Goal: Information Seeking & Learning: Learn about a topic

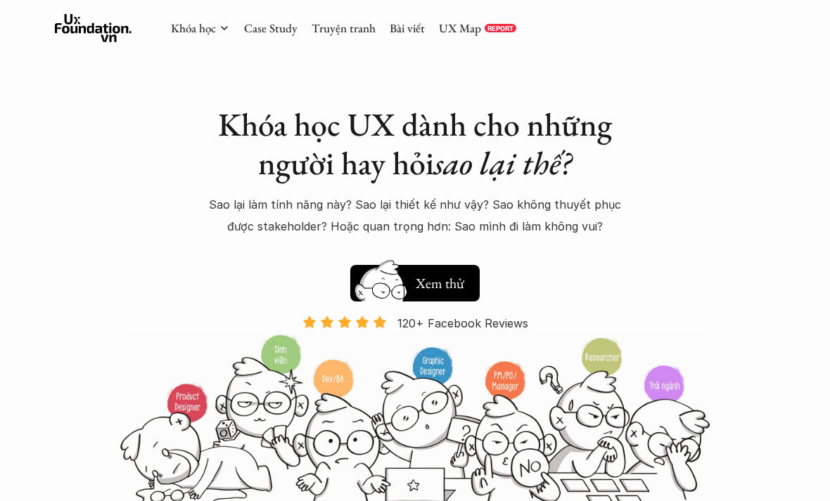
click at [460, 34] on link "UX Map" at bounding box center [460, 27] width 42 height 15
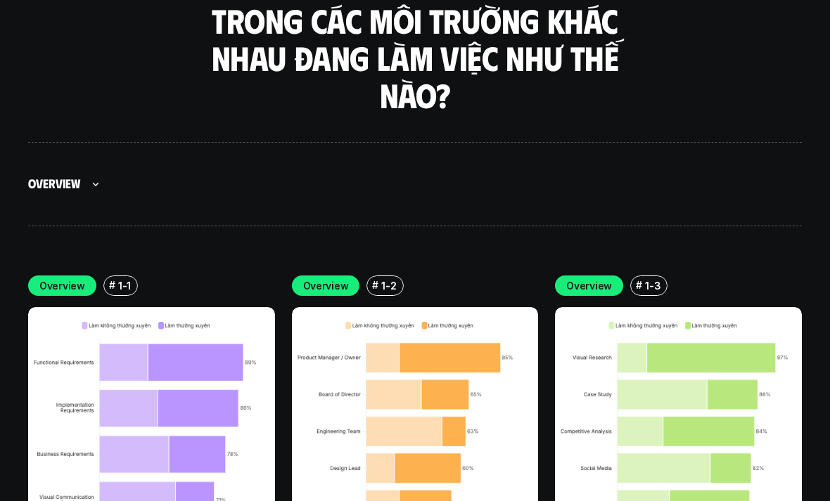
scroll to position [3897, 0]
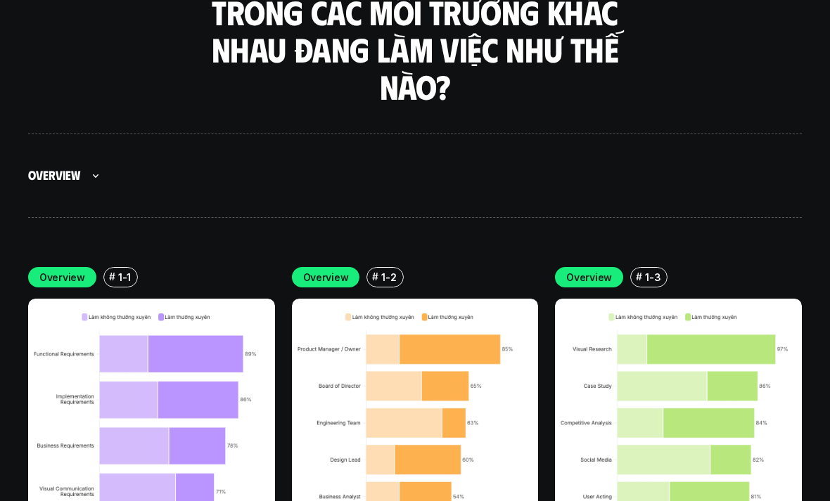
click at [179, 372] on img at bounding box center [151, 422] width 247 height 247
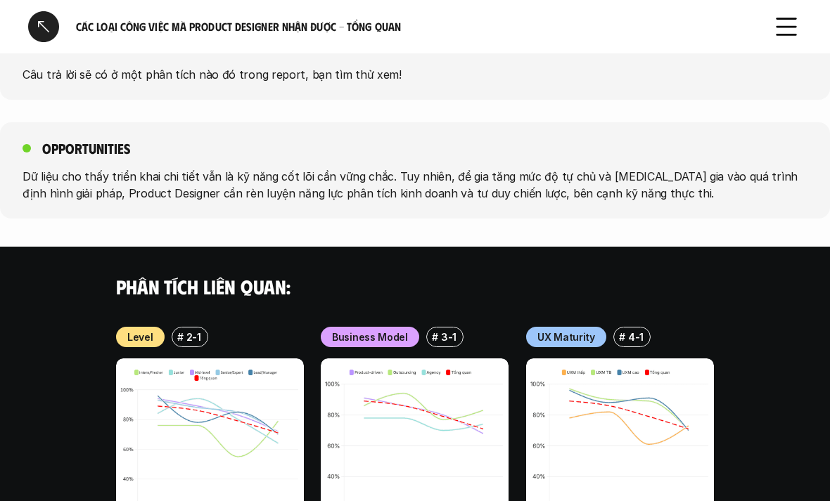
scroll to position [1599, 0]
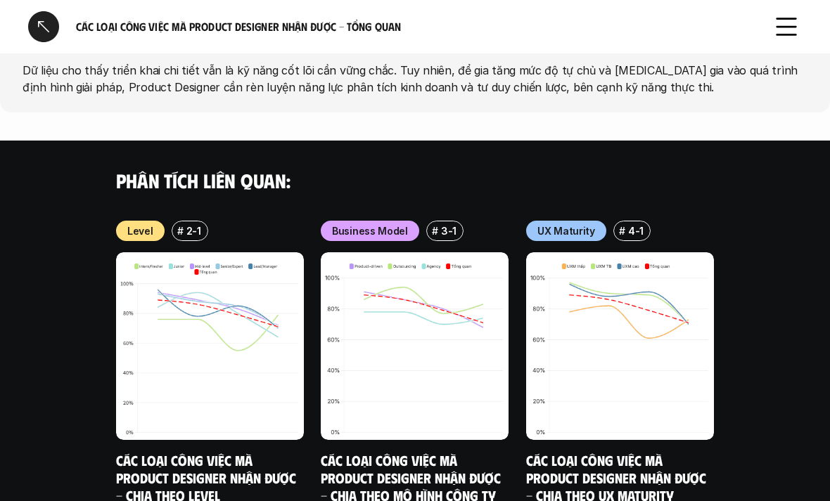
click at [160, 252] on img at bounding box center [210, 346] width 188 height 188
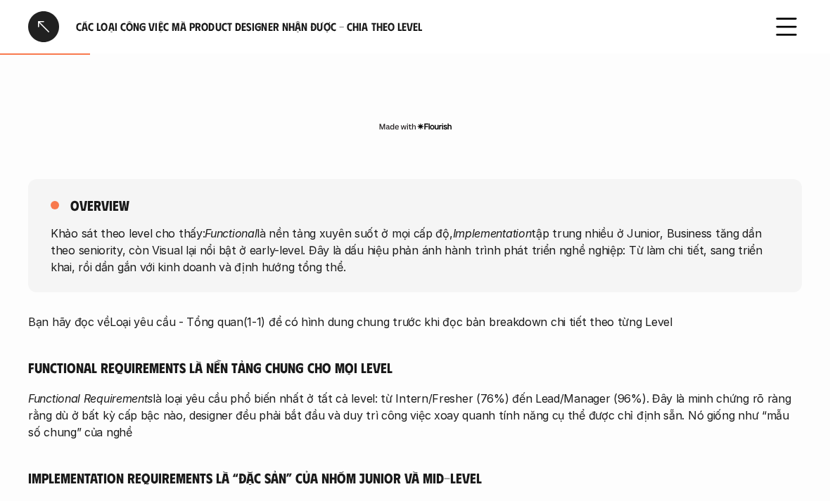
scroll to position [571, 0]
click at [754, 203] on div "overview" at bounding box center [415, 204] width 728 height 18
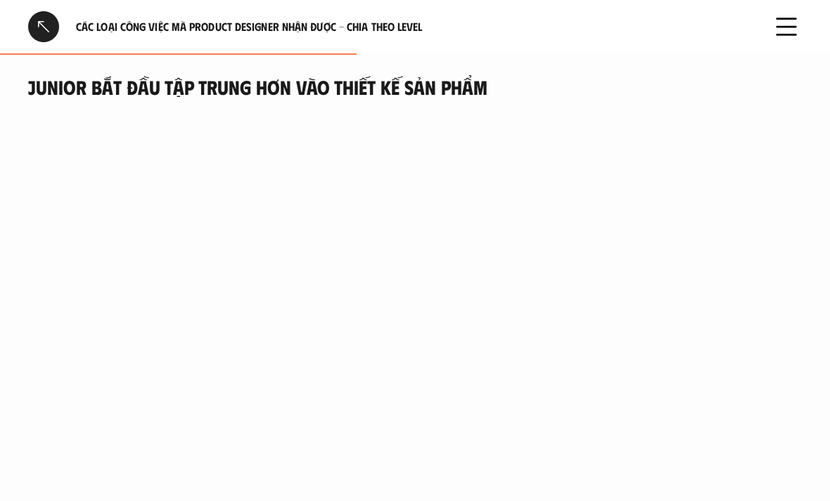
scroll to position [2005, 0]
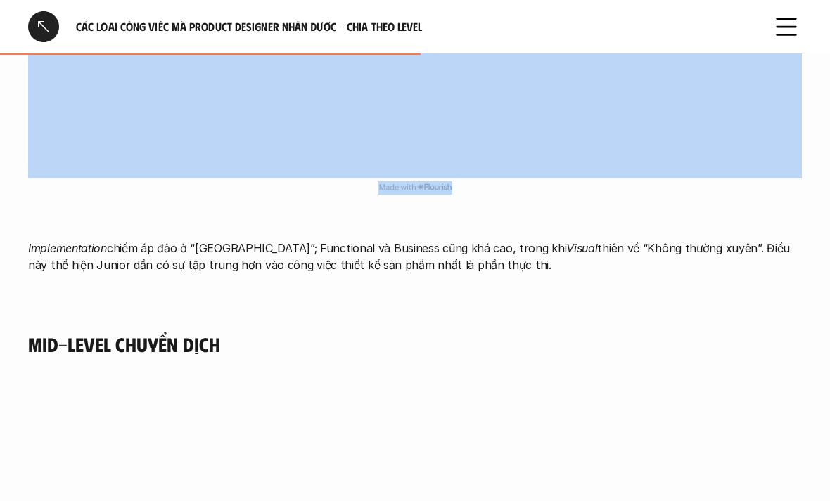
click at [39, 240] on p "Implementation chiếm áp đảo ở “Thường xuyên”; Functional và Business cũng khá c…" at bounding box center [414, 257] width 773 height 34
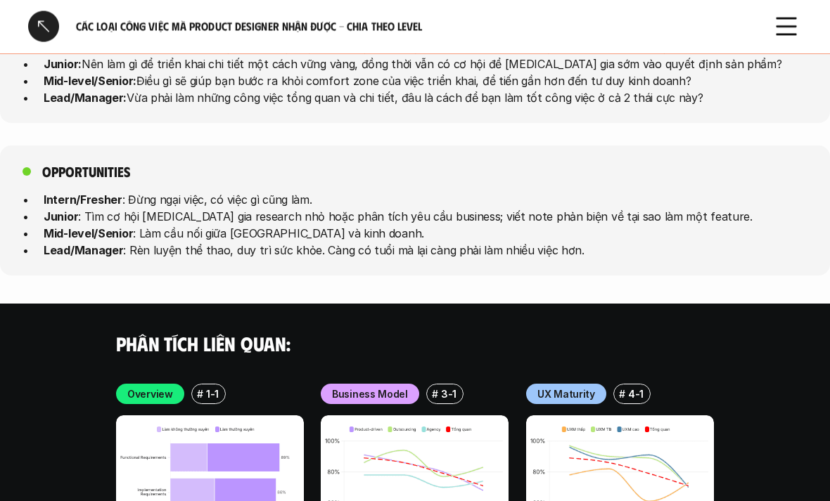
scroll to position [4762, 0]
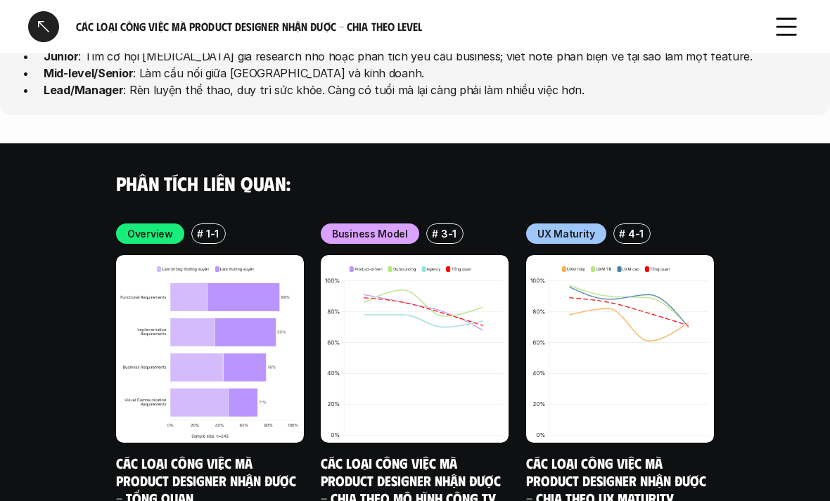
click at [427, 333] on img at bounding box center [415, 349] width 188 height 188
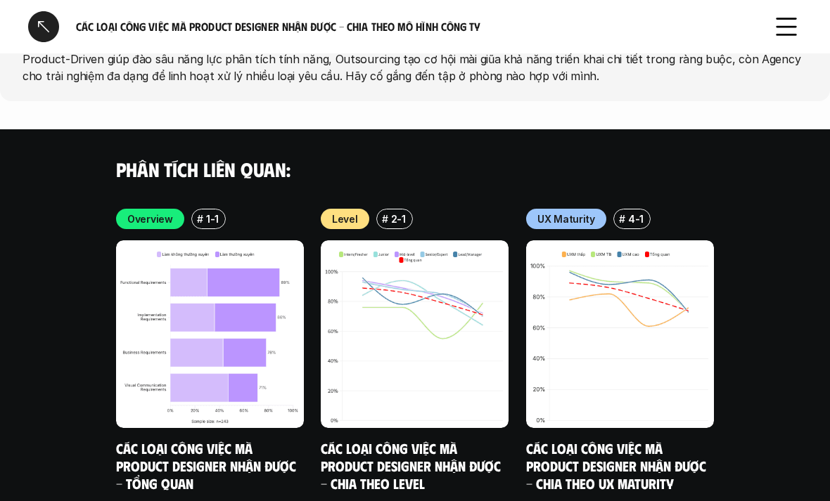
scroll to position [3478, 0]
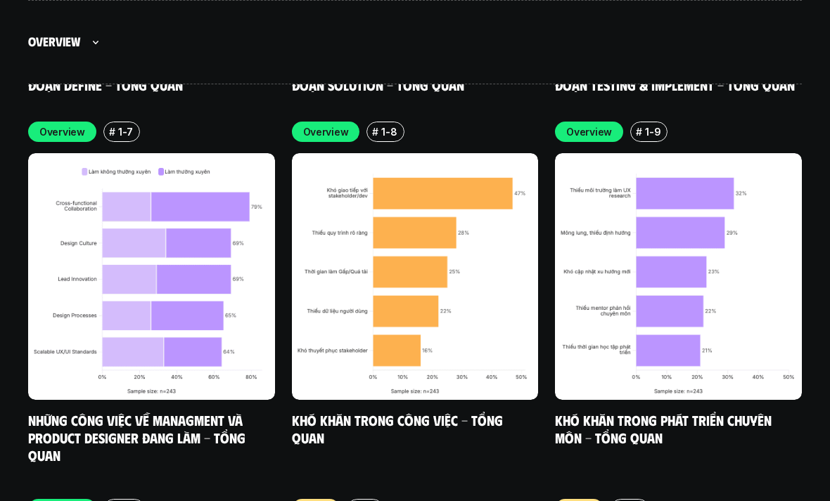
scroll to position [4748, 0]
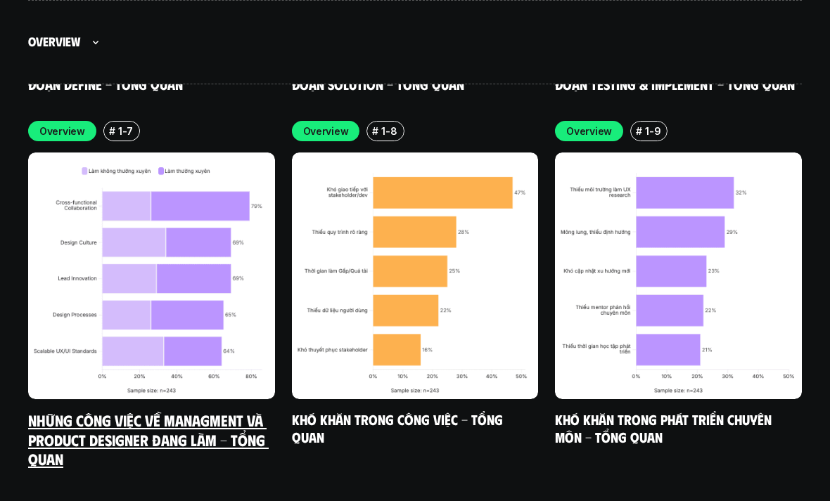
scroll to position [4748, 0]
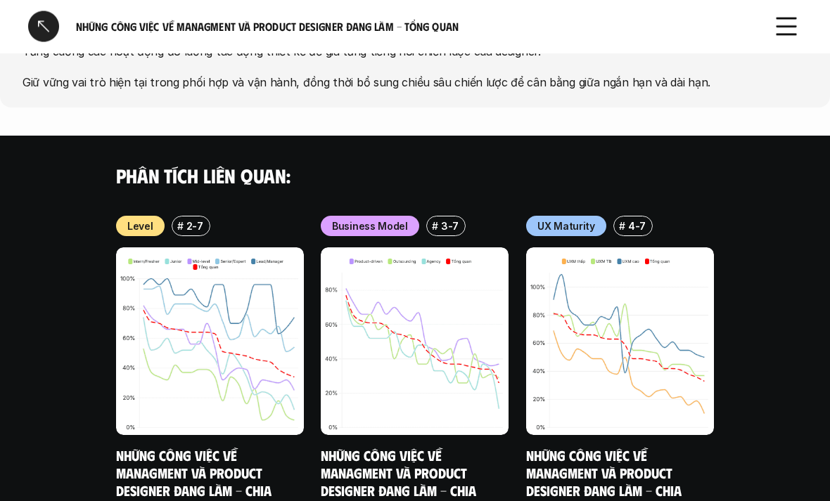
scroll to position [1306, 0]
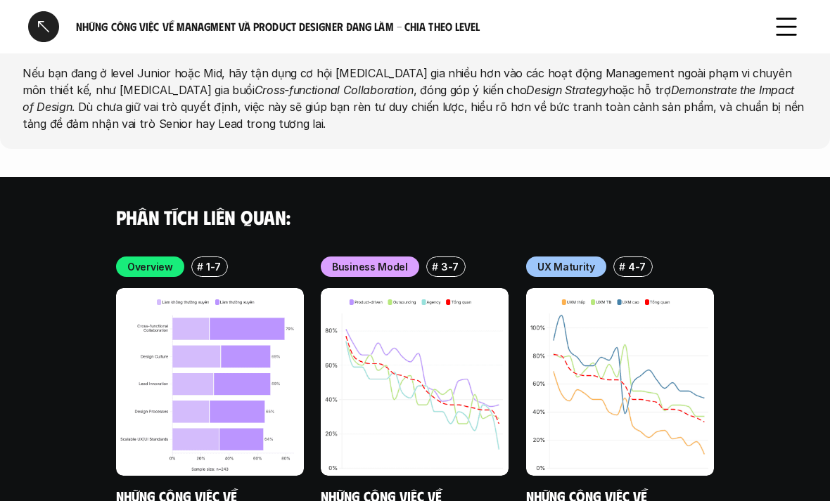
scroll to position [4121, 0]
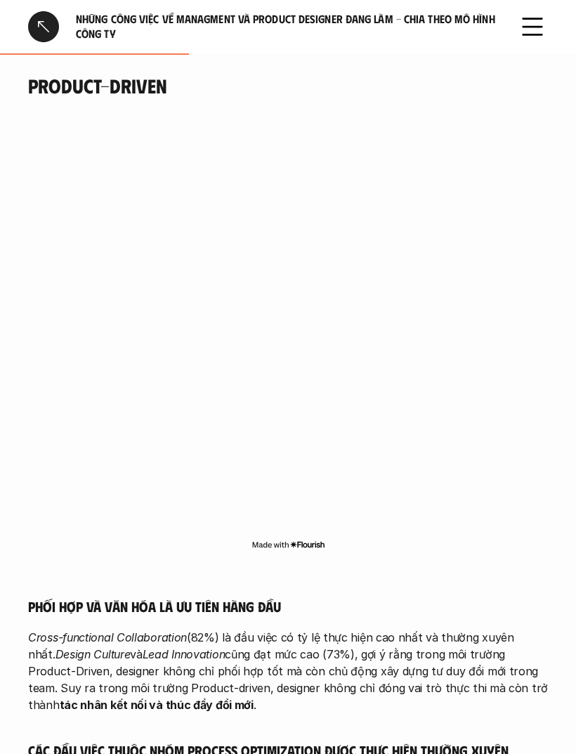
scroll to position [1322, 0]
